Goal: Navigation & Orientation: Find specific page/section

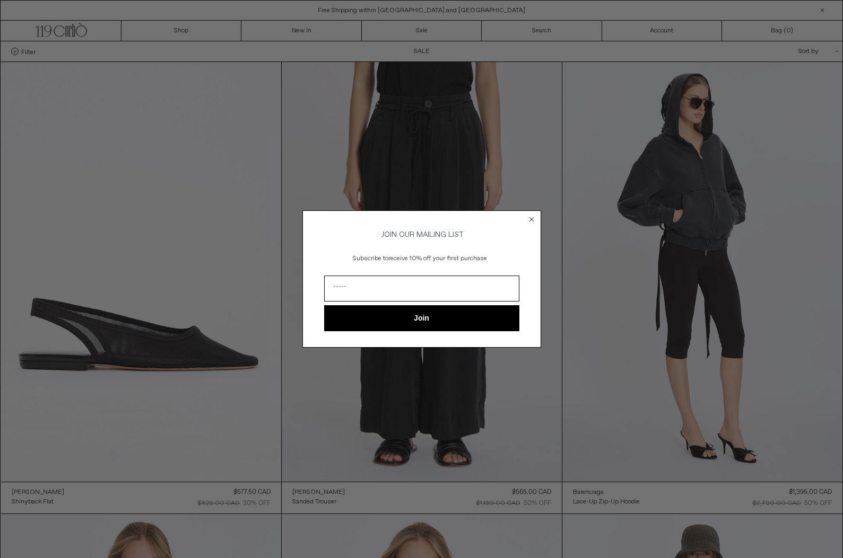
click at [529, 218] on circle "Close dialog" at bounding box center [531, 220] width 10 height 10
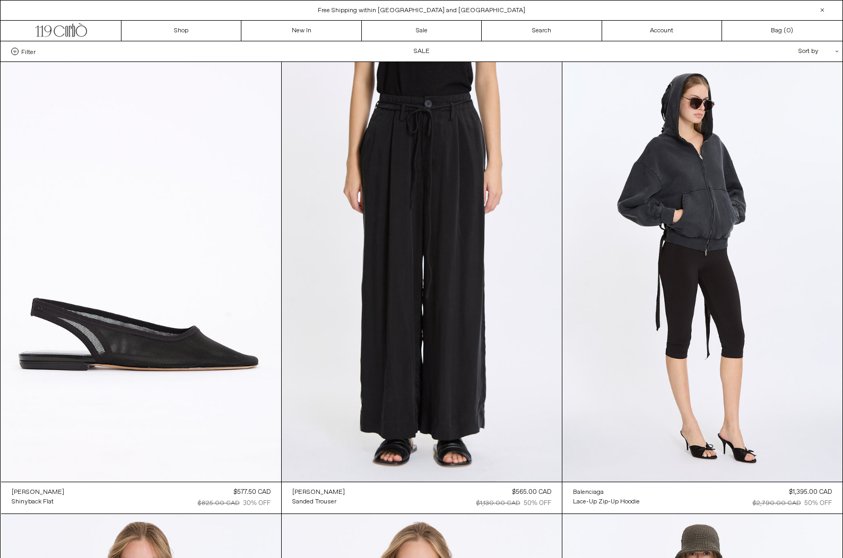
click at [28, 51] on span "Filter" at bounding box center [28, 51] width 14 height 7
click at [0, 0] on select "**********" at bounding box center [0, 0] width 0 height 0
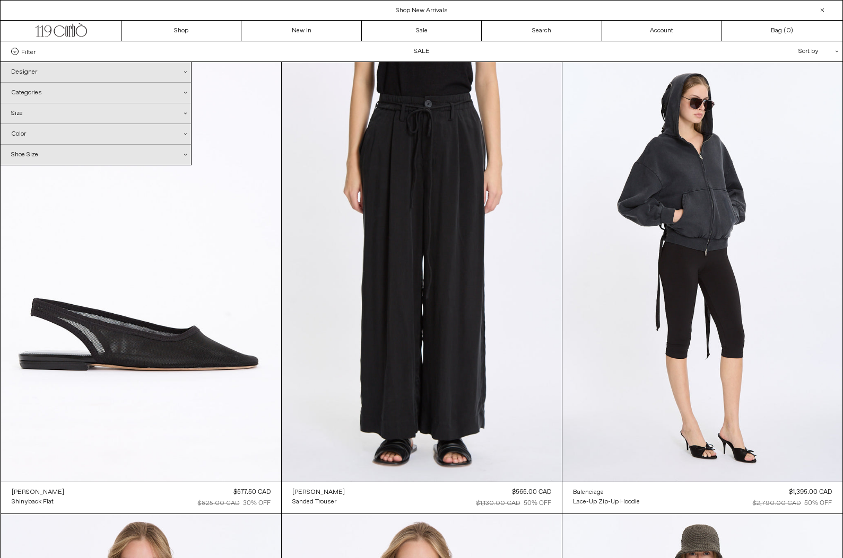
click at [36, 73] on div "Designer .cls-1{fill:#231f20}" at bounding box center [96, 72] width 190 height 20
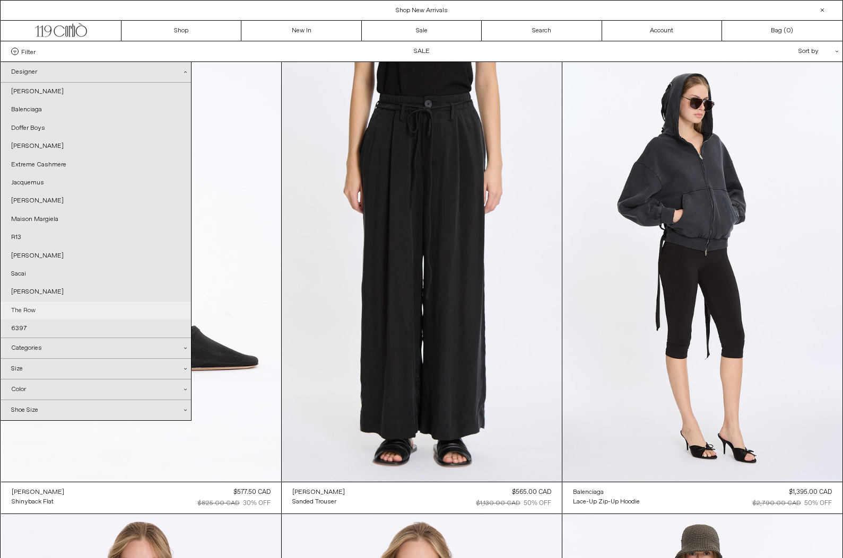
click at [60, 316] on link "The Row" at bounding box center [96, 311] width 190 height 18
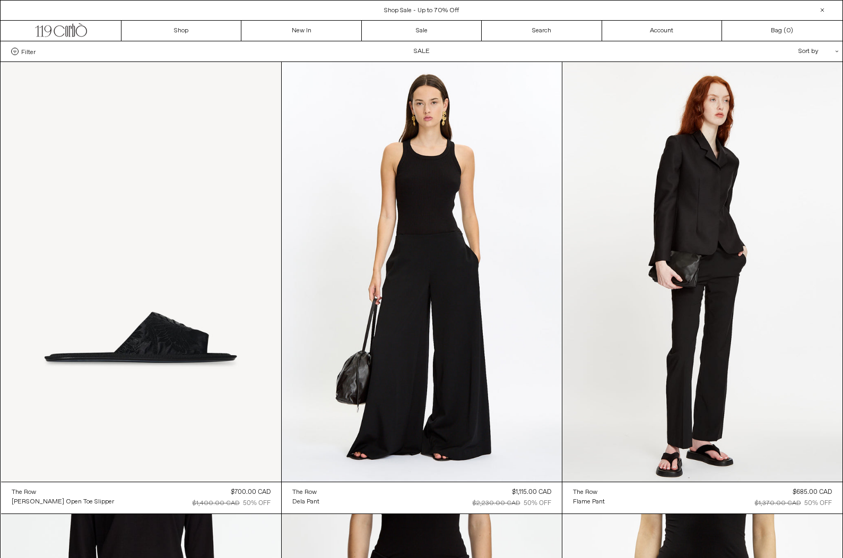
click at [27, 50] on span "Filter" at bounding box center [28, 51] width 14 height 7
click at [0, 0] on select "**********" at bounding box center [0, 0] width 0 height 0
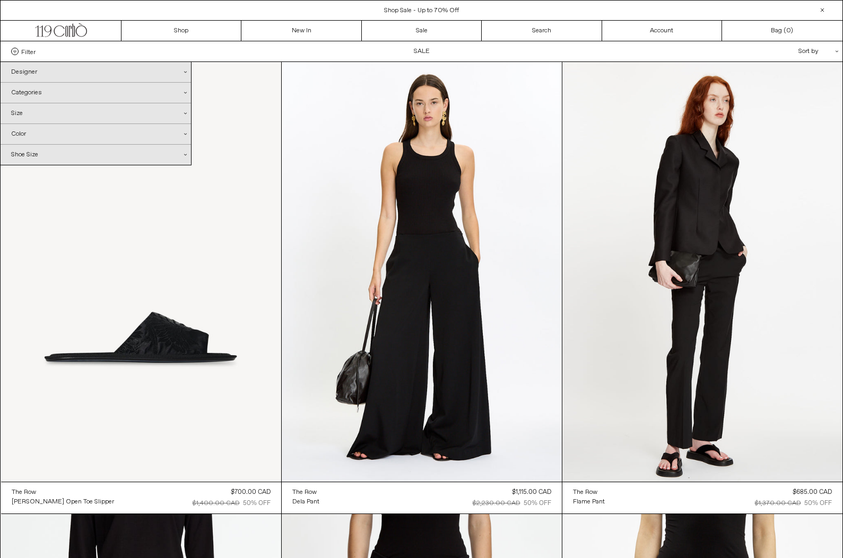
scroll to position [1, 0]
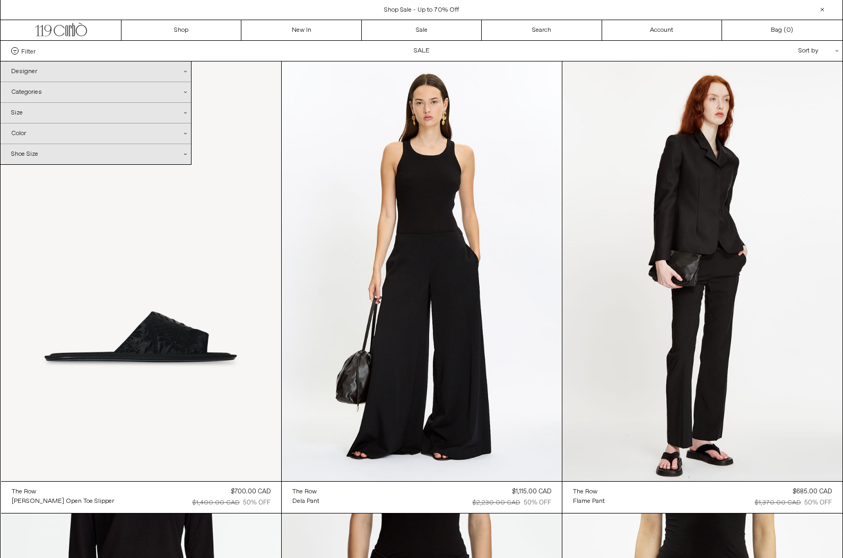
click at [37, 75] on div "Designer .cls-1{fill:#231f20}" at bounding box center [96, 72] width 190 height 20
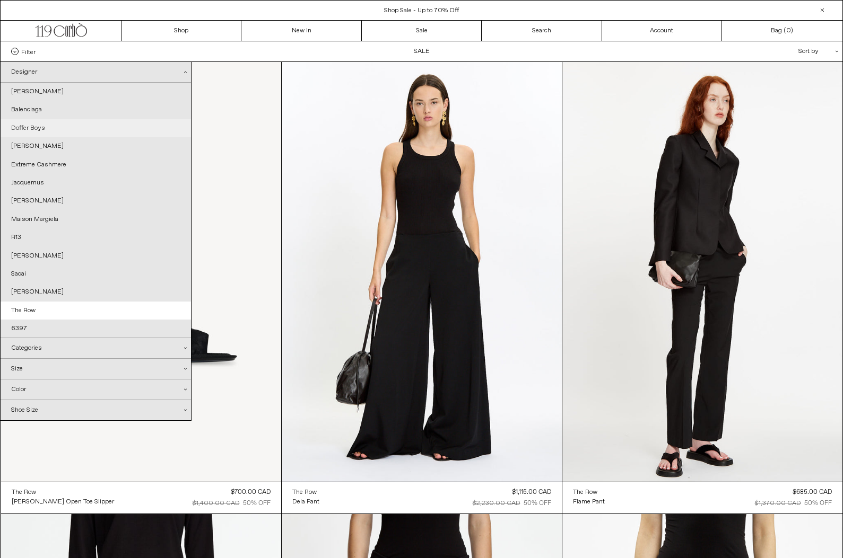
scroll to position [2, 0]
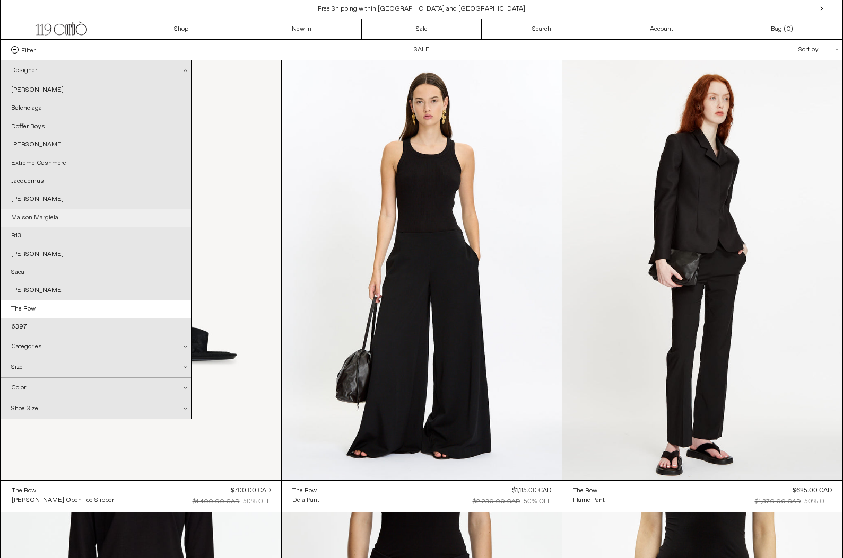
click at [60, 216] on link "Maison Margiela" at bounding box center [96, 218] width 190 height 18
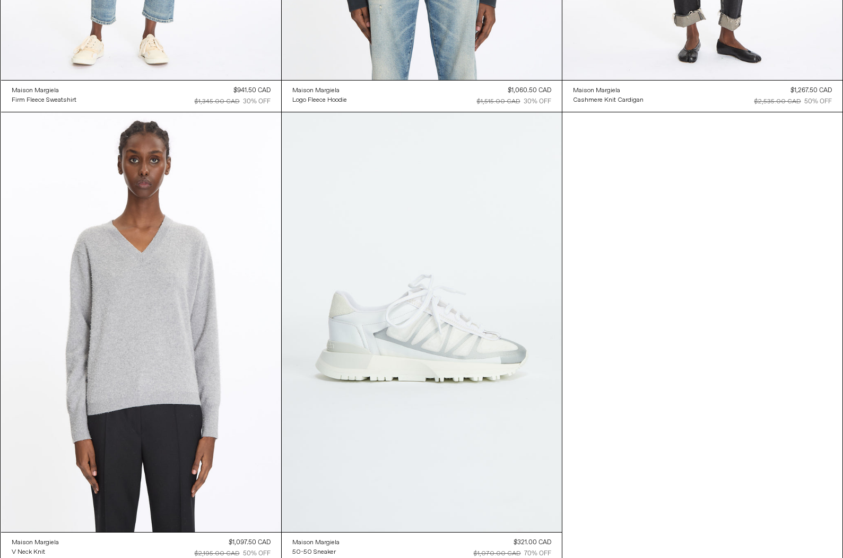
scroll to position [903, 0]
